Goal: Task Accomplishment & Management: Use online tool/utility

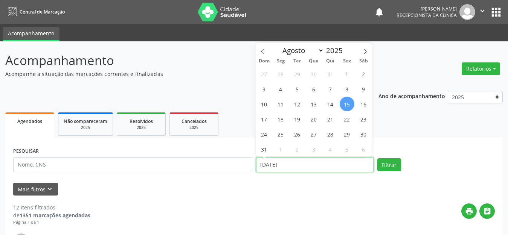
click at [300, 163] on input "[DATE]" at bounding box center [314, 164] width 117 height 15
click at [296, 118] on span "19" at bounding box center [297, 119] width 15 height 15
type input "[DATE]"
click at [296, 118] on span "19" at bounding box center [297, 119] width 15 height 15
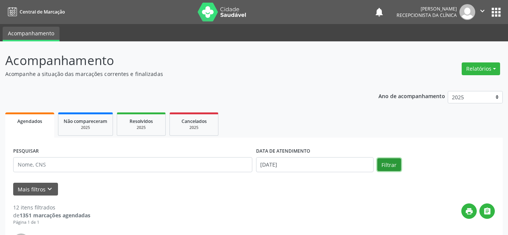
click at [382, 163] on button "Filtrar" at bounding box center [389, 164] width 24 height 13
click at [30, 193] on button "Mais filtros keyboard_arrow_down" at bounding box center [35, 189] width 45 height 13
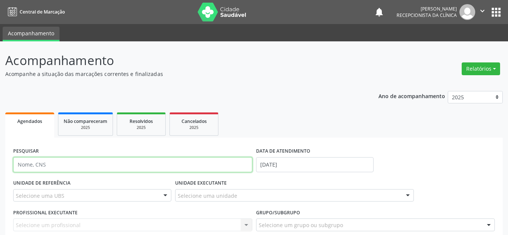
click at [55, 165] on input "text" at bounding box center [132, 164] width 239 height 15
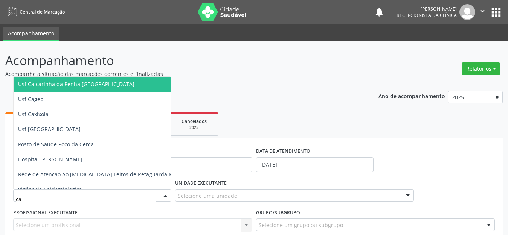
type input "cai"
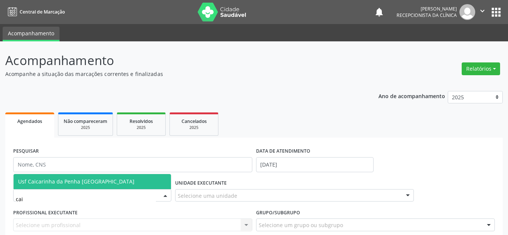
click at [75, 181] on span "Usf Caicarinha da Penha [GEOGRAPHIC_DATA]" at bounding box center [76, 181] width 116 height 7
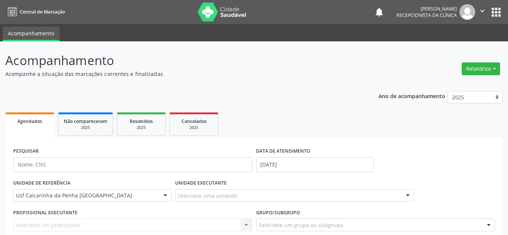
scroll to position [75, 0]
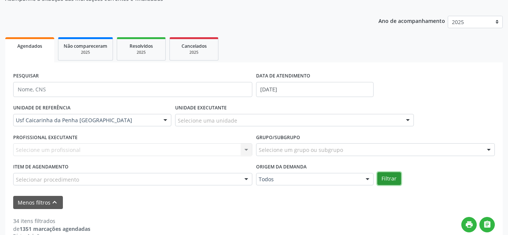
click at [393, 179] on button "Filtrar" at bounding box center [389, 178] width 24 height 13
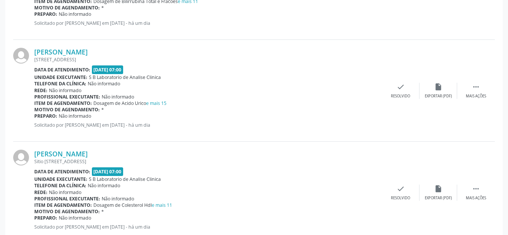
scroll to position [226, 0]
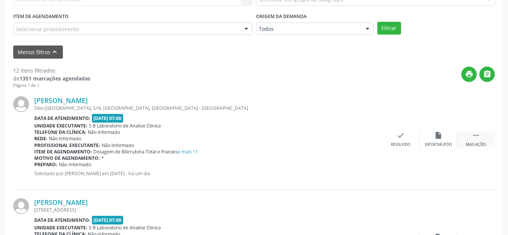
click at [470, 131] on div " Mais ações" at bounding box center [476, 139] width 38 height 16
click at [366, 139] on icon "print" at bounding box center [363, 135] width 8 height 8
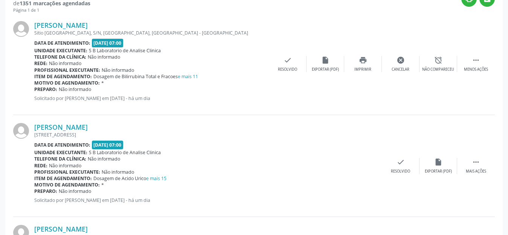
scroll to position [339, 0]
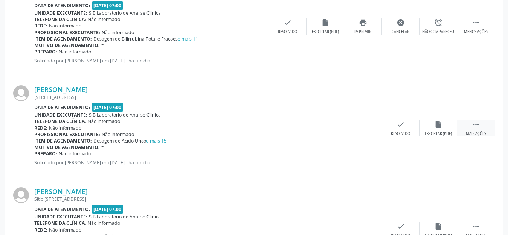
click at [482, 128] on div " Mais ações" at bounding box center [476, 128] width 38 height 16
click at [366, 136] on div "Imprimir" at bounding box center [362, 133] width 17 height 5
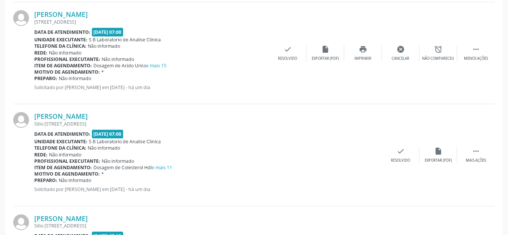
scroll to position [489, 0]
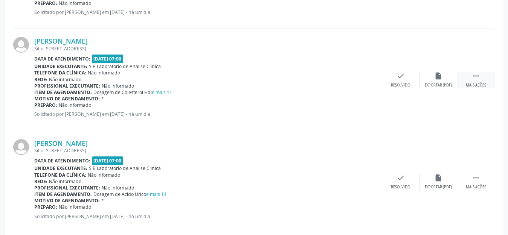
click at [475, 76] on icon "" at bounding box center [476, 76] width 8 height 8
click at [366, 81] on div "print Imprimir" at bounding box center [363, 80] width 38 height 16
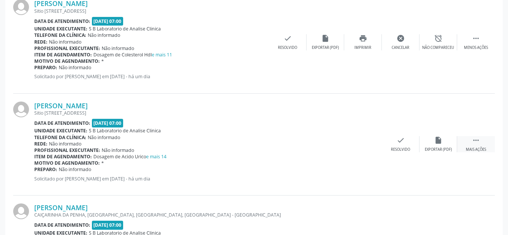
click at [478, 147] on div "Mais ações" at bounding box center [476, 149] width 20 height 5
click at [366, 144] on icon "print" at bounding box center [363, 140] width 8 height 8
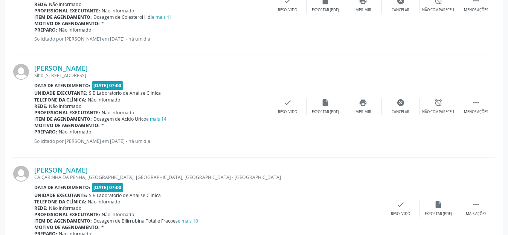
scroll to position [602, 0]
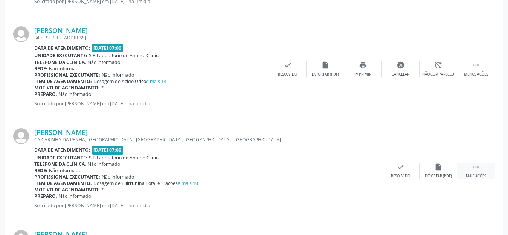
click at [474, 168] on icon "" at bounding box center [476, 167] width 8 height 8
click at [359, 178] on div "Imprimir" at bounding box center [362, 176] width 17 height 5
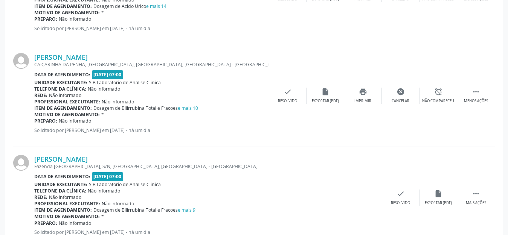
scroll to position [715, 0]
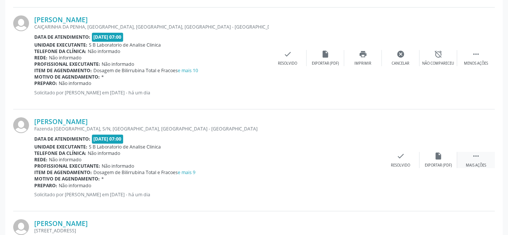
click at [478, 156] on icon "" at bounding box center [476, 156] width 8 height 8
click at [360, 159] on icon "print" at bounding box center [363, 156] width 8 height 8
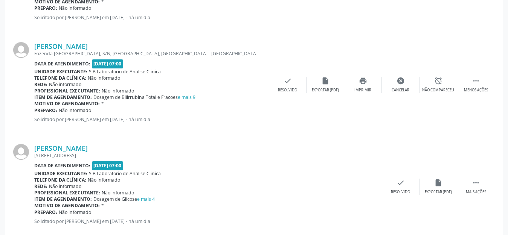
scroll to position [828, 0]
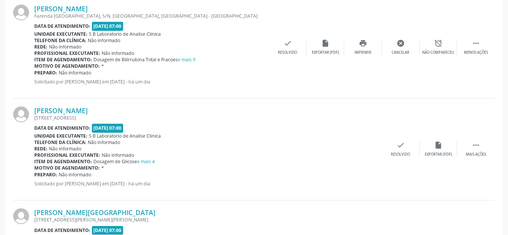
click at [303, 157] on div "Profissional executante: Não informado" at bounding box center [207, 155] width 347 height 6
click at [477, 148] on icon "" at bounding box center [476, 145] width 8 height 8
click at [357, 149] on div "print Imprimir" at bounding box center [363, 149] width 38 height 16
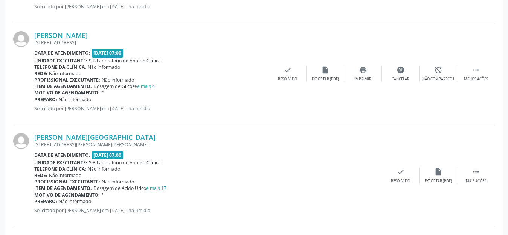
scroll to position [941, 0]
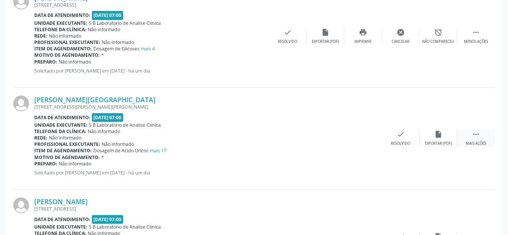
click at [474, 137] on icon "" at bounding box center [476, 134] width 8 height 8
click at [361, 143] on div "Imprimir" at bounding box center [362, 143] width 17 height 5
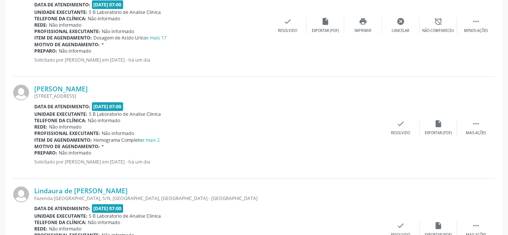
scroll to position [1092, 0]
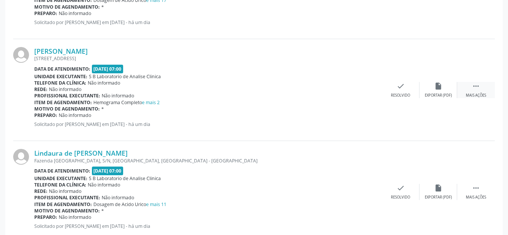
click at [483, 88] on div " Mais ações" at bounding box center [476, 90] width 38 height 16
click at [361, 91] on div "print Imprimir" at bounding box center [363, 90] width 38 height 16
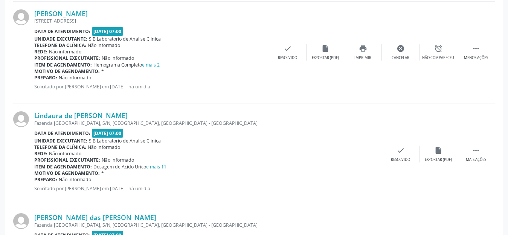
scroll to position [1167, 0]
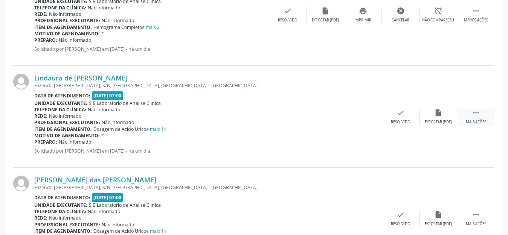
click at [477, 116] on div " Mais ações" at bounding box center [476, 117] width 38 height 16
click at [368, 121] on div "Imprimir" at bounding box center [362, 122] width 17 height 5
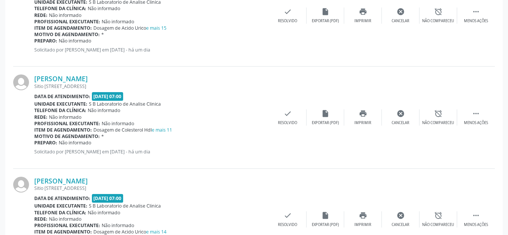
scroll to position [414, 0]
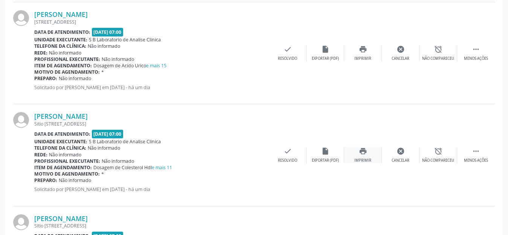
click at [367, 162] on div "Imprimir" at bounding box center [362, 160] width 17 height 5
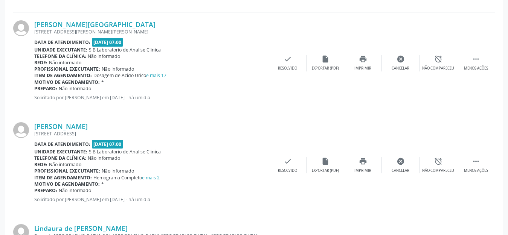
scroll to position [1205, 0]
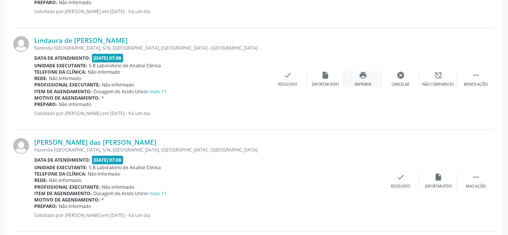
click at [359, 85] on div "Imprimir" at bounding box center [362, 84] width 17 height 5
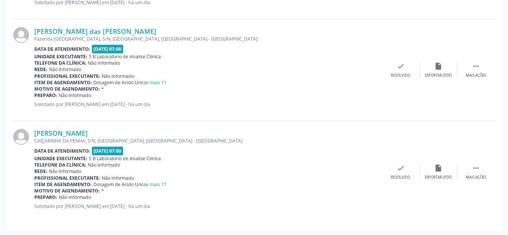
scroll to position [1203, 0]
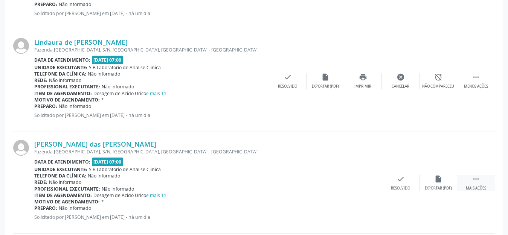
click at [479, 183] on div " Mais ações" at bounding box center [476, 183] width 38 height 16
click at [369, 186] on div "Imprimir" at bounding box center [362, 188] width 17 height 5
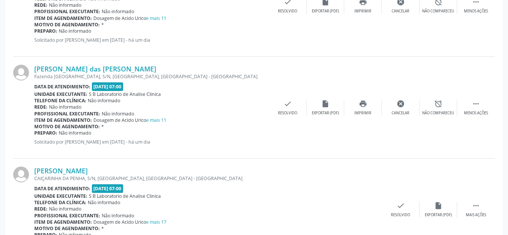
scroll to position [1316, 0]
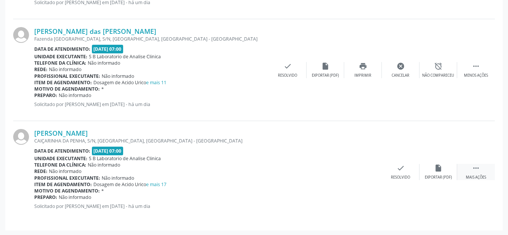
click at [474, 178] on div "Mais ações" at bounding box center [476, 177] width 20 height 5
click at [366, 168] on icon "print" at bounding box center [363, 168] width 8 height 8
